Goal: Task Accomplishment & Management: Manage account settings

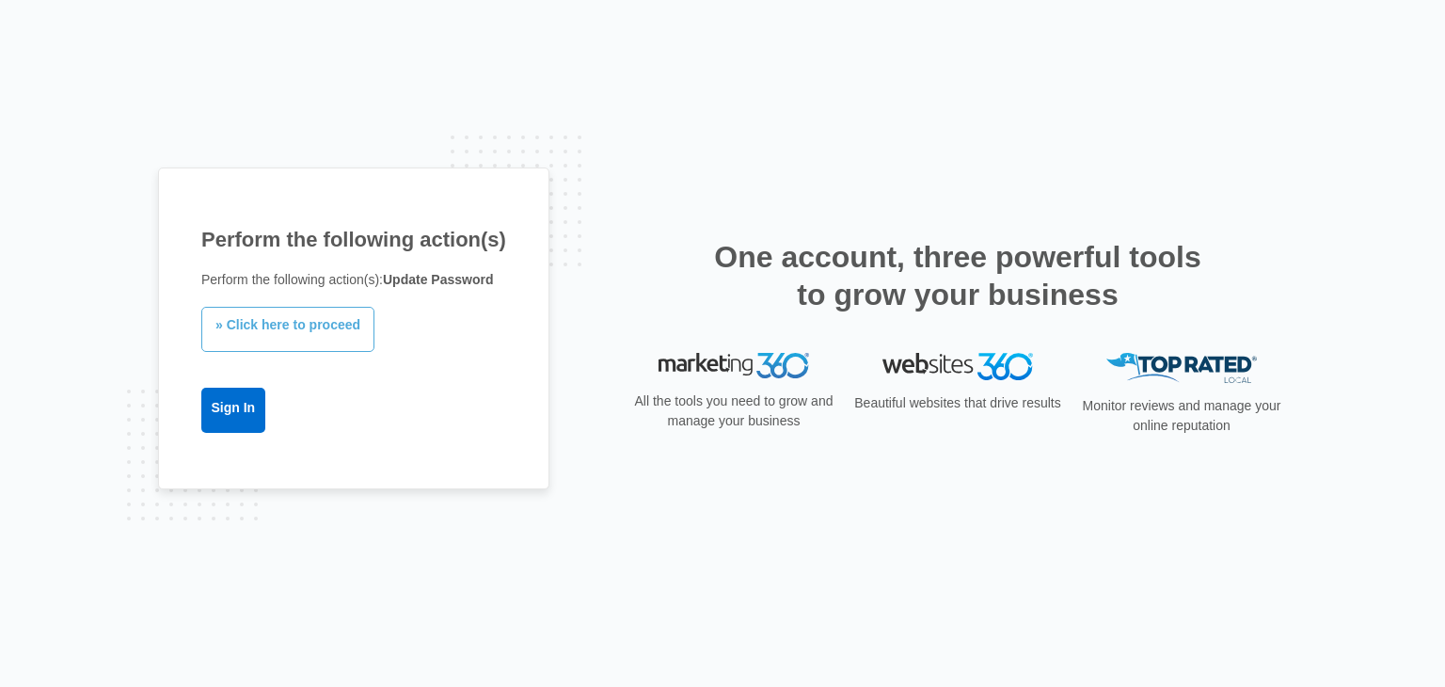
click at [266, 324] on link "» Click here to proceed" at bounding box center [287, 329] width 173 height 45
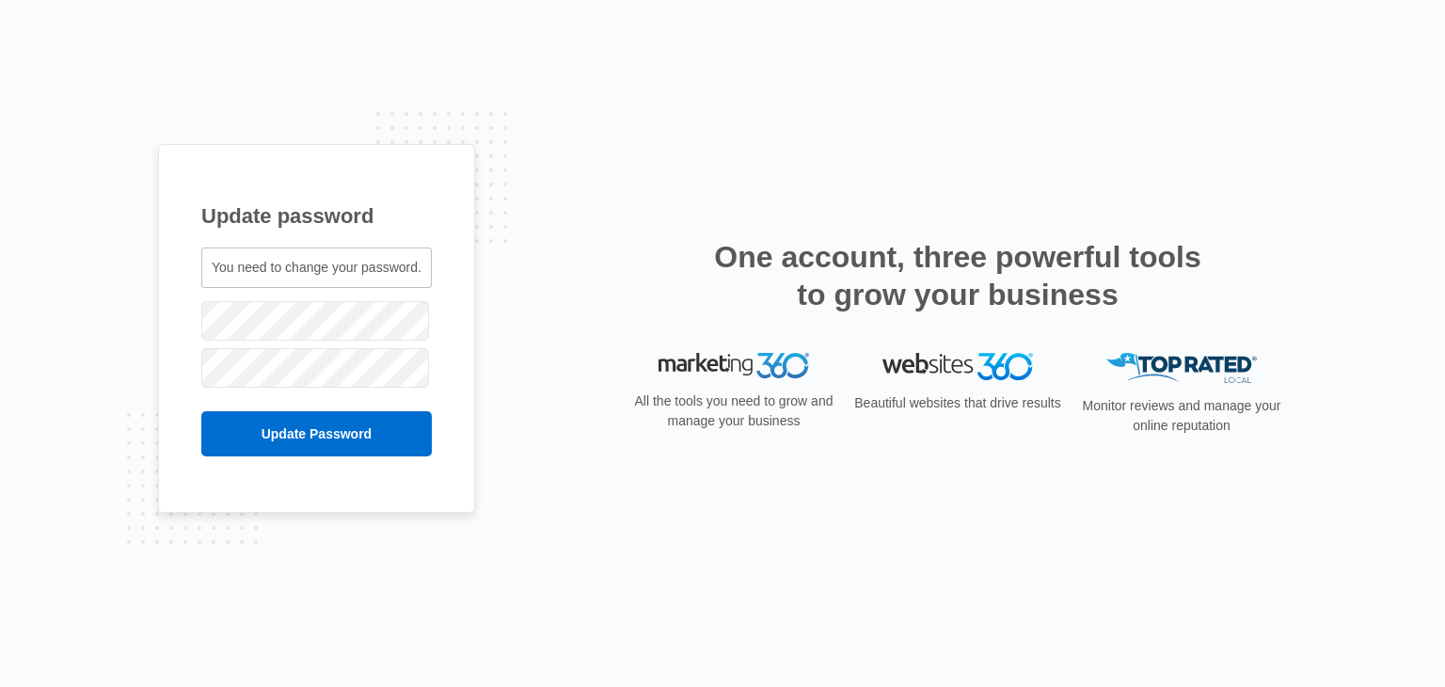
click at [275, 271] on span "You need to change your password." at bounding box center [317, 267] width 210 height 15
click at [340, 434] on input "Update Password" at bounding box center [316, 433] width 230 height 45
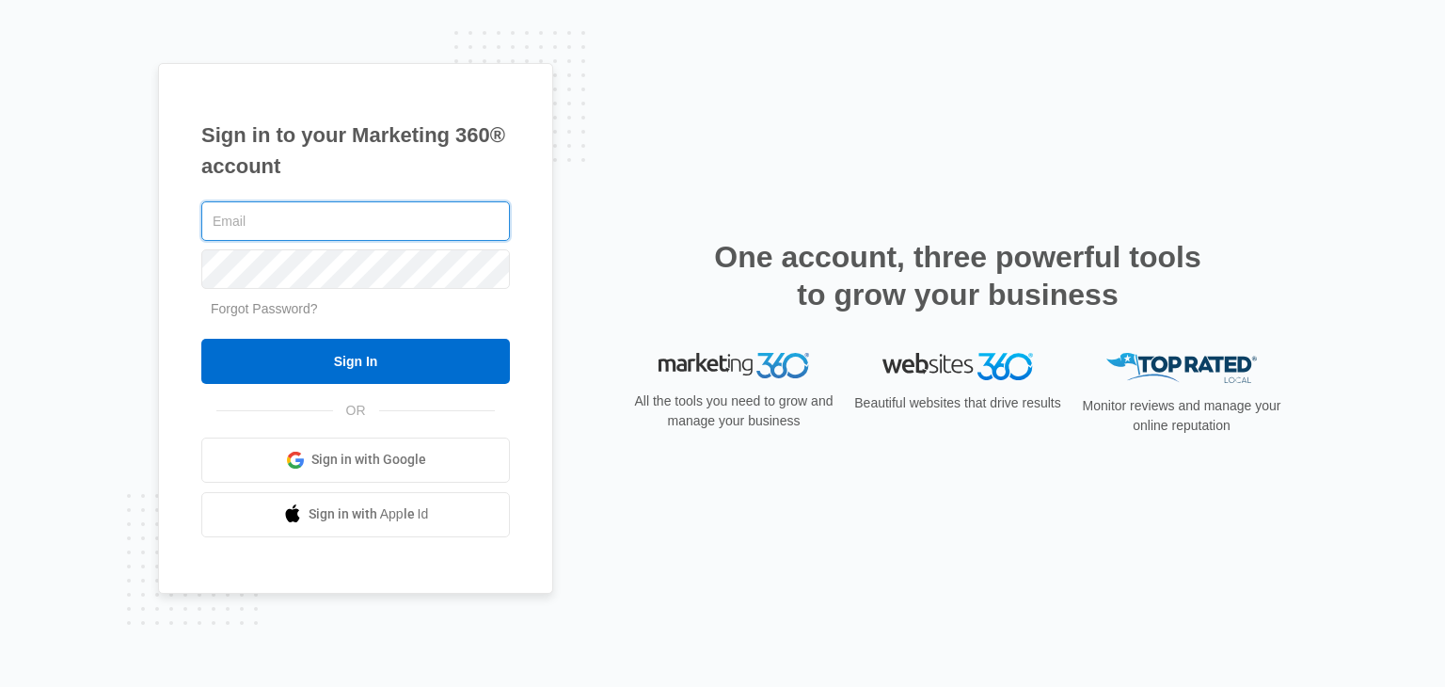
click at [288, 226] on input "text" at bounding box center [355, 221] width 308 height 40
type input "saml.woofmeow@gmail.com"
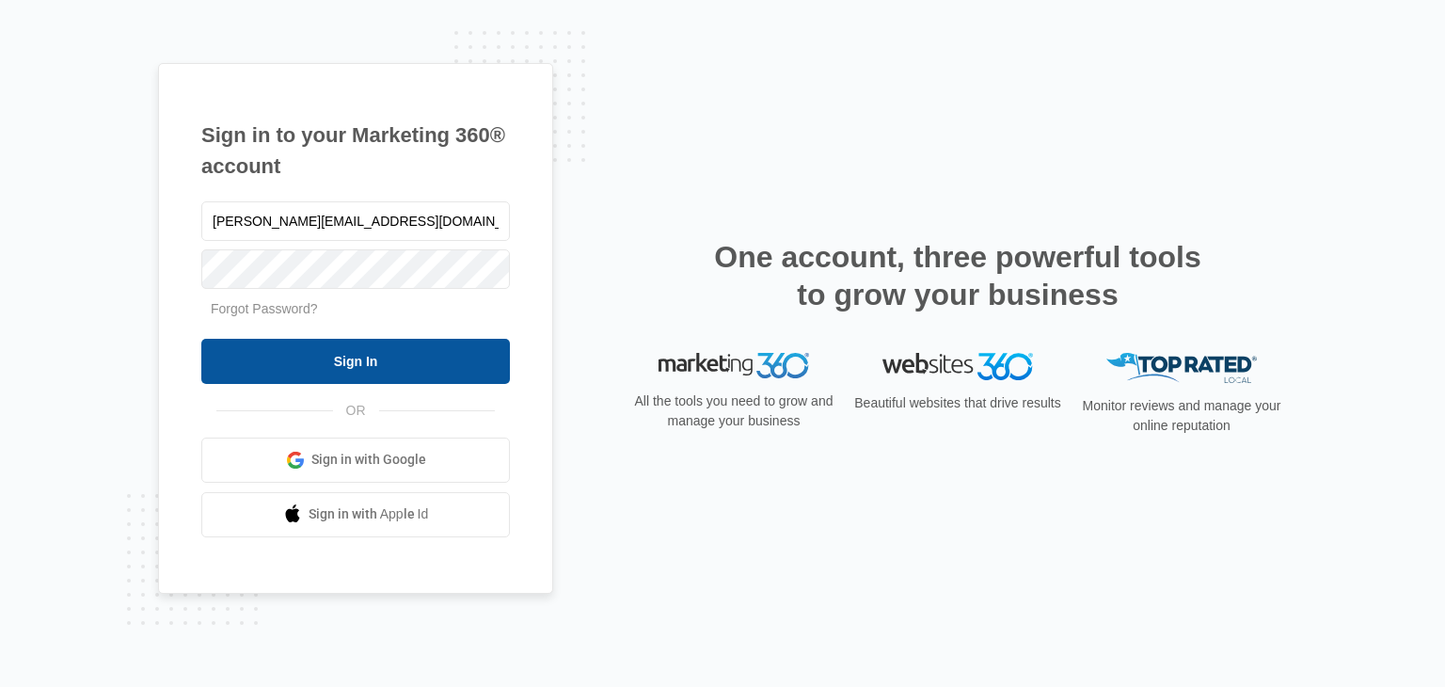
click at [346, 358] on input "Sign In" at bounding box center [355, 361] width 308 height 45
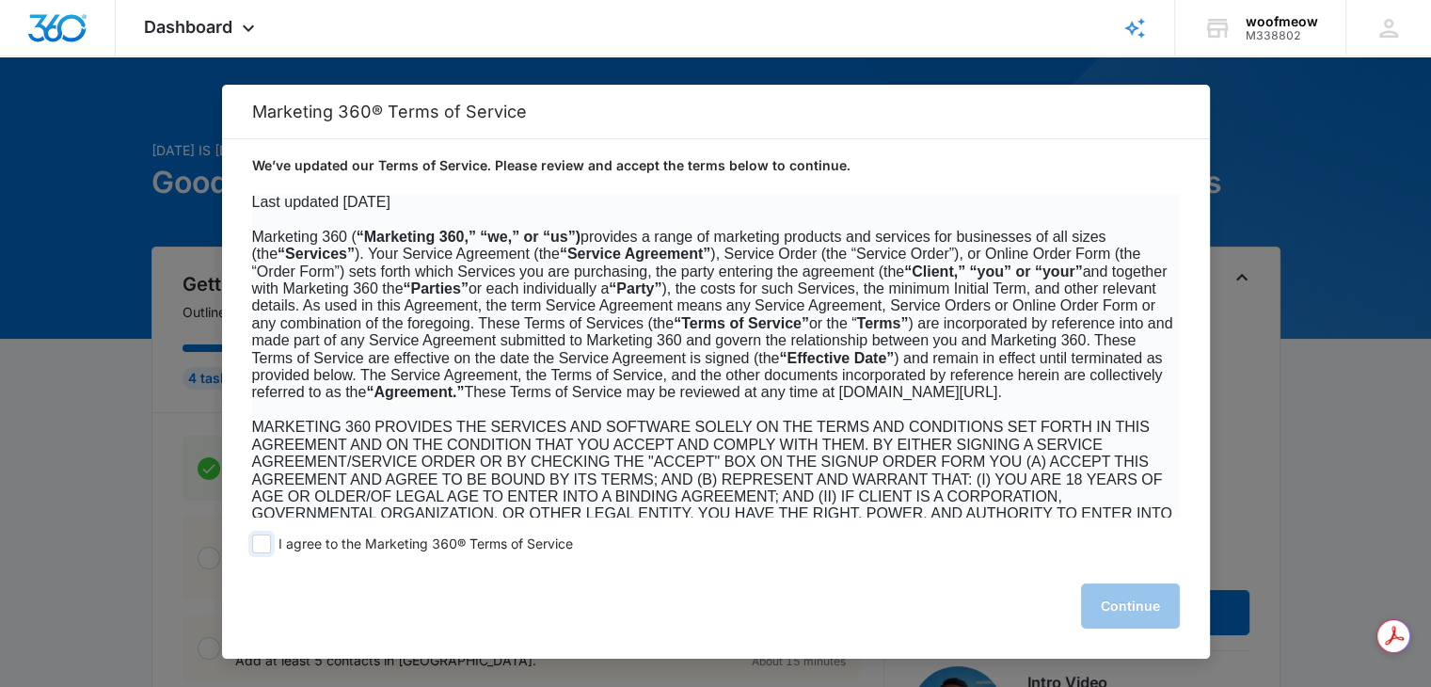
click at [266, 541] on span at bounding box center [261, 543] width 19 height 19
click at [266, 541] on input "I agree to the Marketing 360® Terms of Service" at bounding box center [261, 543] width 19 height 19
checkbox input "true"
click at [1135, 606] on button "Continue" at bounding box center [1130, 605] width 99 height 45
